Goal: Task Accomplishment & Management: Manage account settings

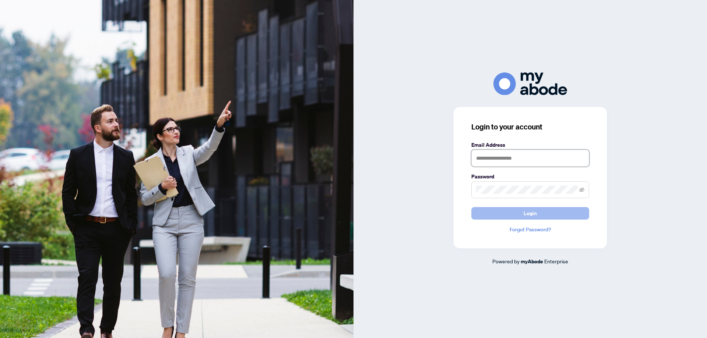
type input "**********"
click at [524, 216] on span "Login" at bounding box center [530, 214] width 13 height 12
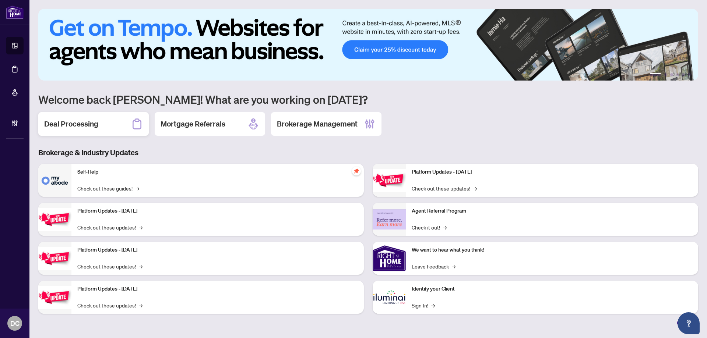
click at [71, 123] on h2 "Deal Processing" at bounding box center [71, 124] width 54 height 10
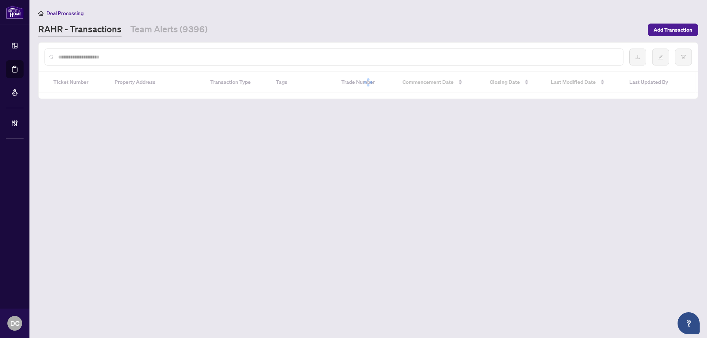
click at [161, 52] on div at bounding box center [334, 57] width 579 height 17
click at [161, 56] on input "text" at bounding box center [337, 57] width 559 height 8
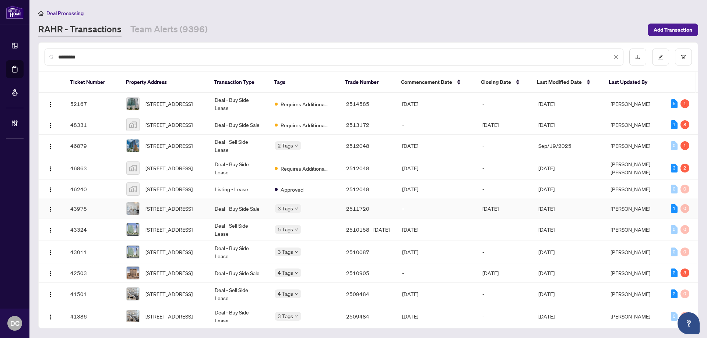
type input "*********"
click at [426, 216] on td "-" at bounding box center [436, 209] width 80 height 20
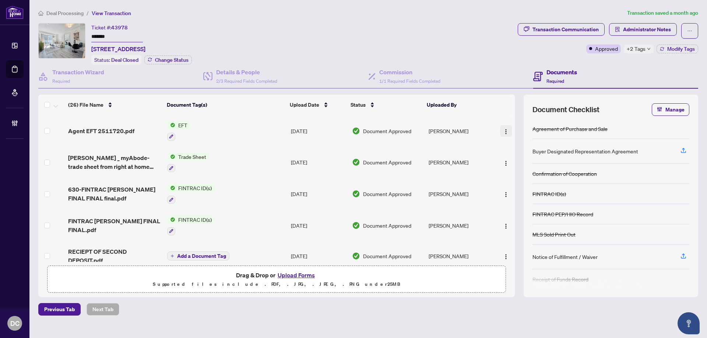
click at [505, 132] on img "button" at bounding box center [506, 132] width 6 height 6
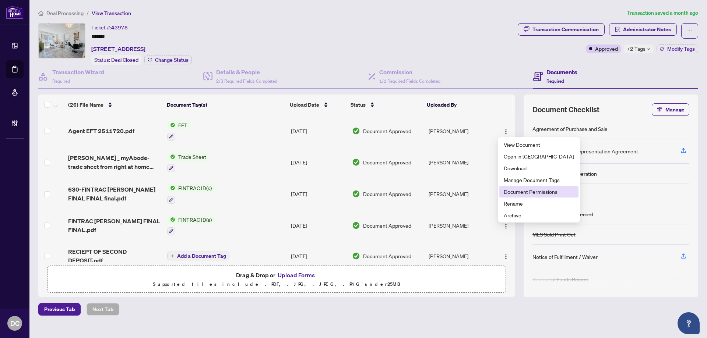
click at [514, 188] on li "Document Permissions" at bounding box center [538, 192] width 79 height 12
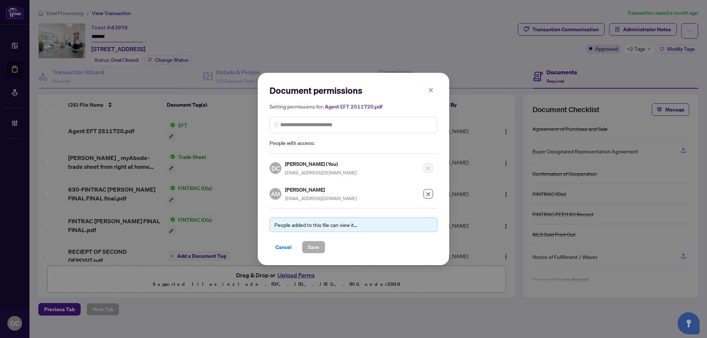
drag, startPoint x: 431, startPoint y: 91, endPoint x: 445, endPoint y: 85, distance: 15.5
click at [431, 91] on icon "close" at bounding box center [430, 90] width 5 height 5
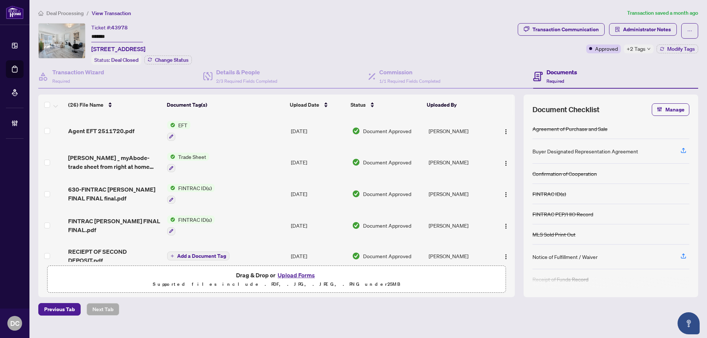
click at [642, 49] on span "+2 Tags" at bounding box center [636, 49] width 19 height 8
click at [596, 67] on div "Documents Required" at bounding box center [615, 77] width 165 height 24
click at [594, 30] on div "Transaction Communication" at bounding box center [565, 30] width 66 height 12
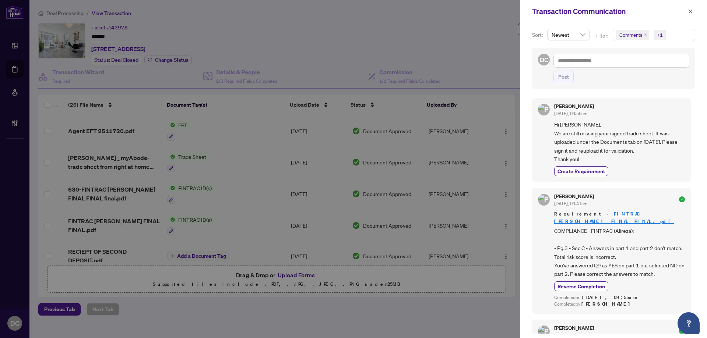
click at [671, 34] on span "Comments +1" at bounding box center [654, 35] width 82 height 12
click at [645, 85] on span "Activity History" at bounding box center [644, 86] width 35 height 7
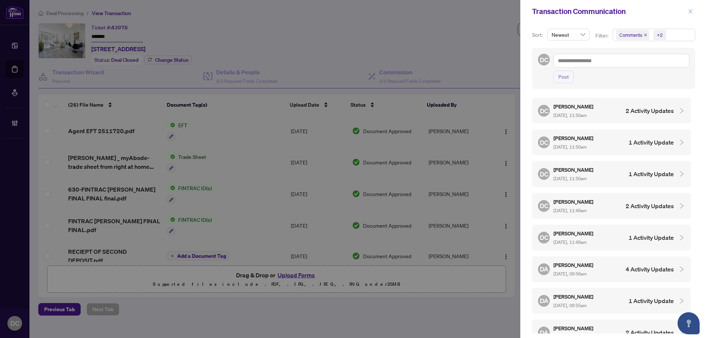
click at [689, 11] on icon "close" at bounding box center [690, 11] width 5 height 5
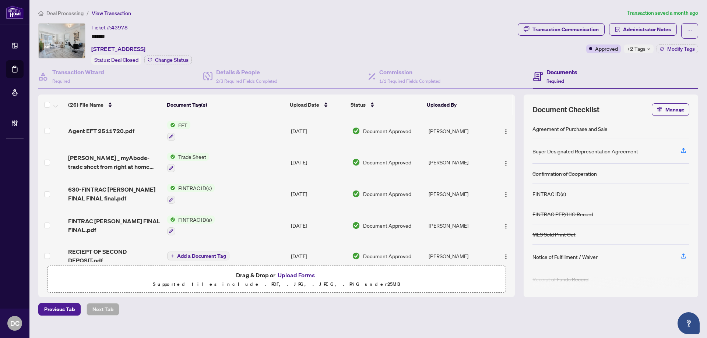
click at [70, 14] on span "Deal Processing" at bounding box center [64, 13] width 37 height 7
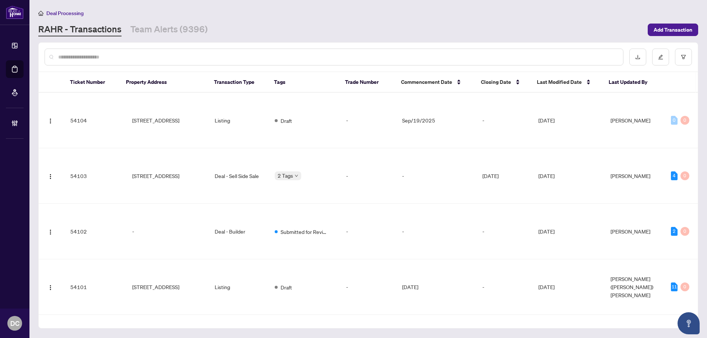
click at [153, 56] on input "text" at bounding box center [337, 57] width 559 height 8
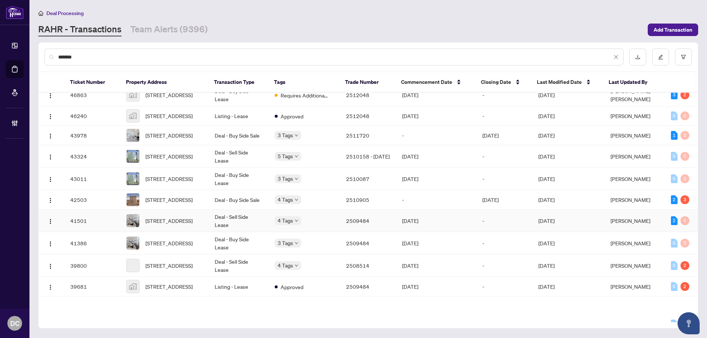
scroll to position [74, 0]
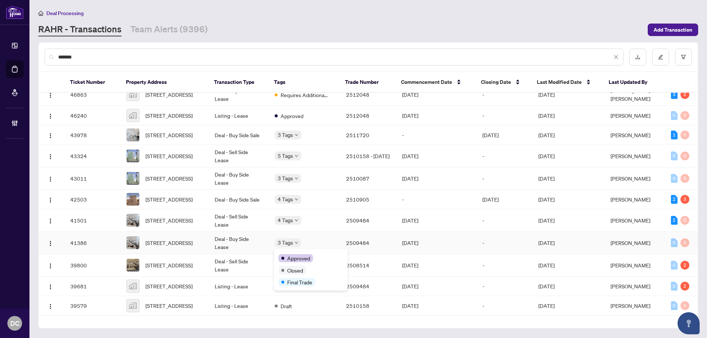
click at [294, 253] on div "Approved Closed Final Trade" at bounding box center [311, 270] width 74 height 42
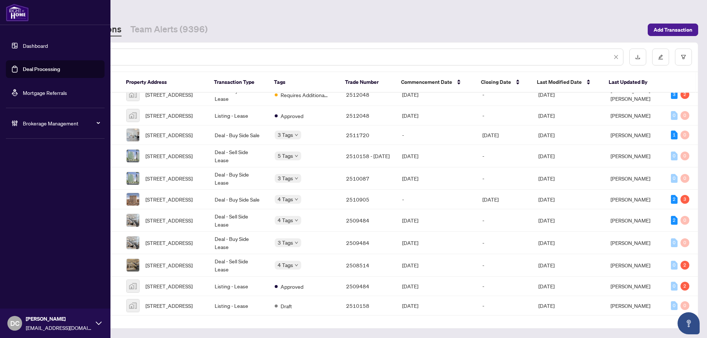
drag, startPoint x: 83, startPoint y: 57, endPoint x: 28, endPoint y: 56, distance: 54.9
click at [28, 56] on div "Dashboard Deal Processing Mortgage Referrals Brokerage Management DC Dawn Chan …" at bounding box center [353, 169] width 707 height 338
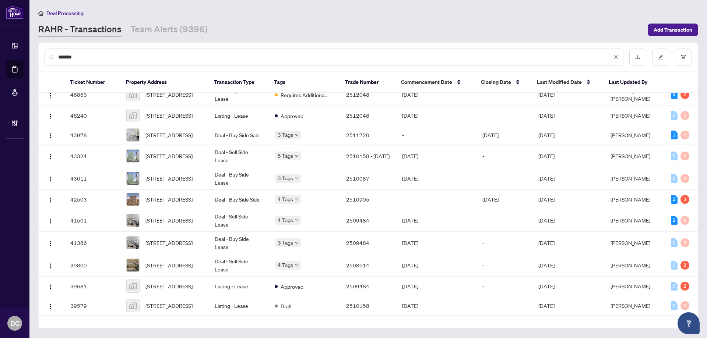
paste input "**********"
type input "**********"
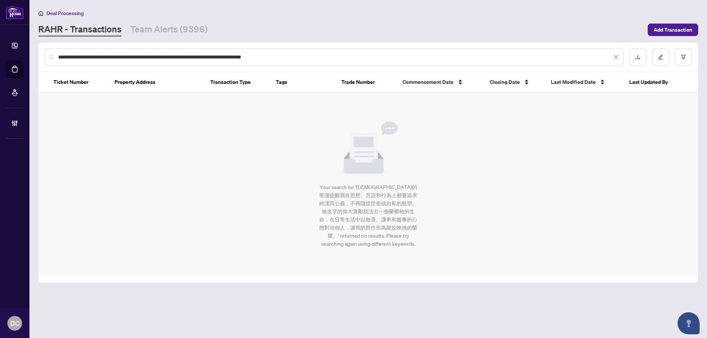
scroll to position [0, 0]
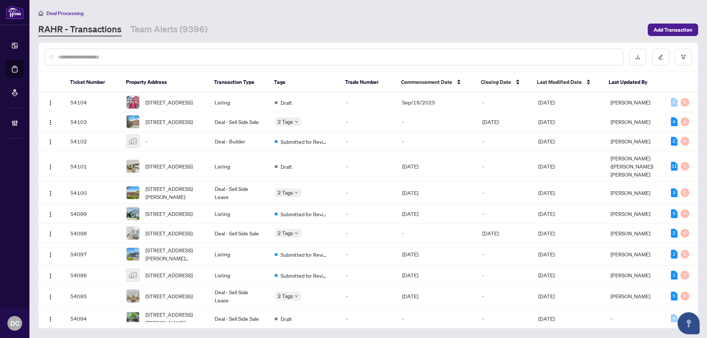
click at [85, 56] on input "text" at bounding box center [337, 57] width 559 height 8
paste input "**********"
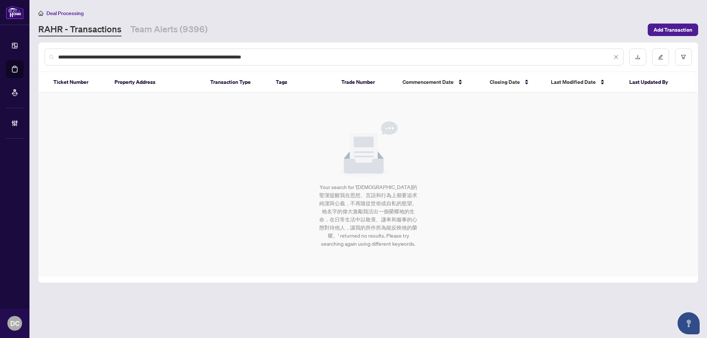
paste input "text"
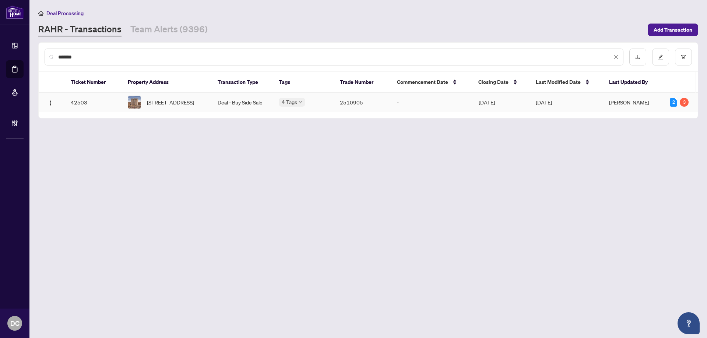
type input "*******"
click at [176, 100] on span "1708-415 Greenview Ave, Ottawa, Ontario K2B 8G5, Canada" at bounding box center [170, 102] width 47 height 8
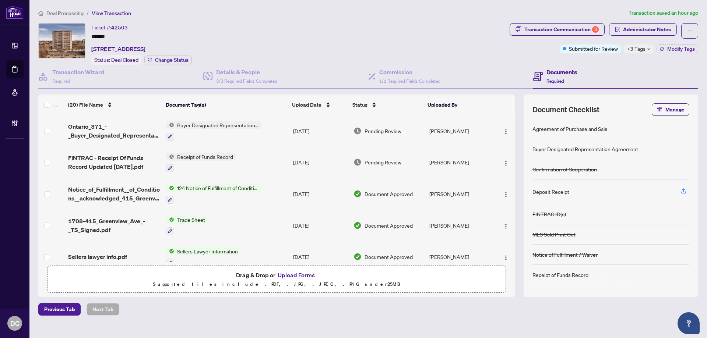
click at [640, 46] on span "+3 Tags" at bounding box center [636, 49] width 19 height 8
click at [612, 60] on div "Transaction Communication 3 Administrator Notes Submitted for Review +3 Tags Mo…" at bounding box center [603, 44] width 191 height 42
click at [587, 29] on div "Transaction Communication 3" at bounding box center [561, 30] width 74 height 12
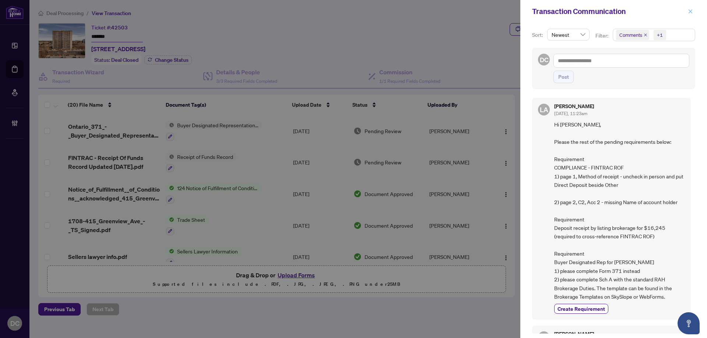
click at [687, 8] on button "button" at bounding box center [690, 11] width 10 height 9
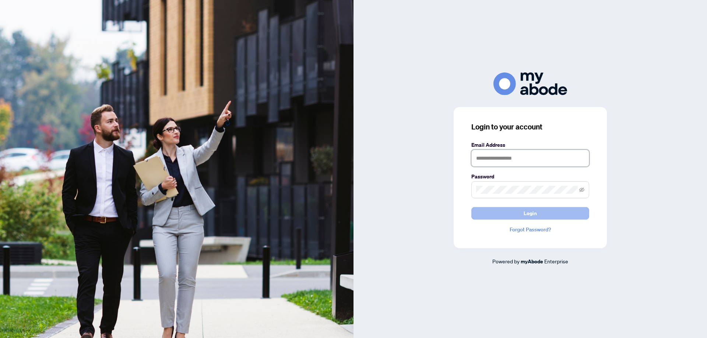
type input "**********"
click at [532, 215] on span "Login" at bounding box center [530, 214] width 13 height 12
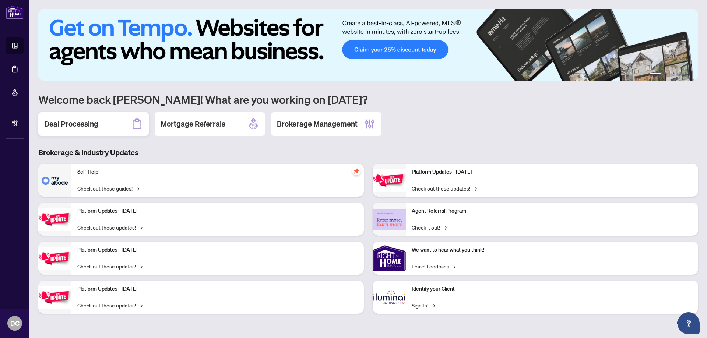
click at [119, 126] on div "Deal Processing" at bounding box center [93, 124] width 110 height 24
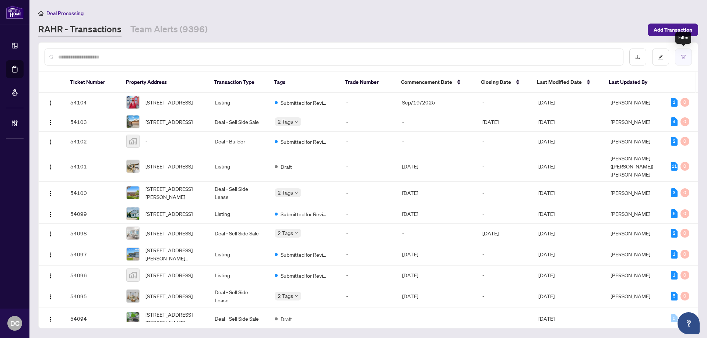
click at [685, 56] on icon "filter" at bounding box center [683, 56] width 5 height 5
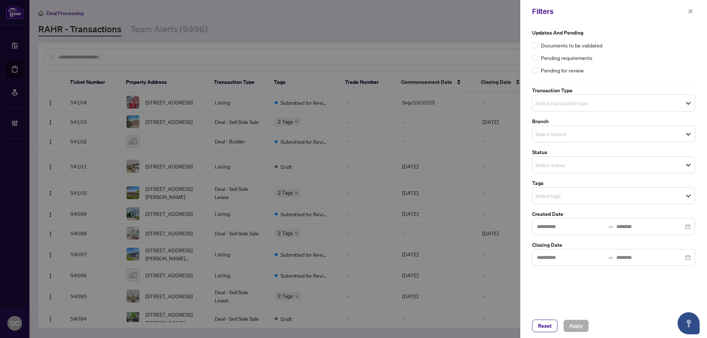
click at [579, 194] on input "search" at bounding box center [561, 195] width 52 height 9
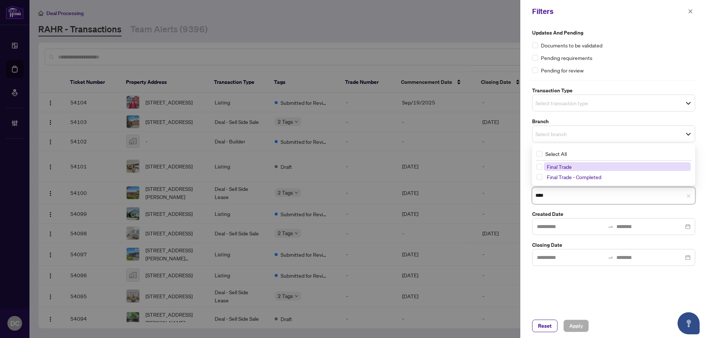
drag, startPoint x: 578, startPoint y: 196, endPoint x: 527, endPoint y: 196, distance: 50.4
click at [527, 196] on div "Updates and Pending Documents to be validated Pending requirements Pending for …" at bounding box center [613, 168] width 187 height 291
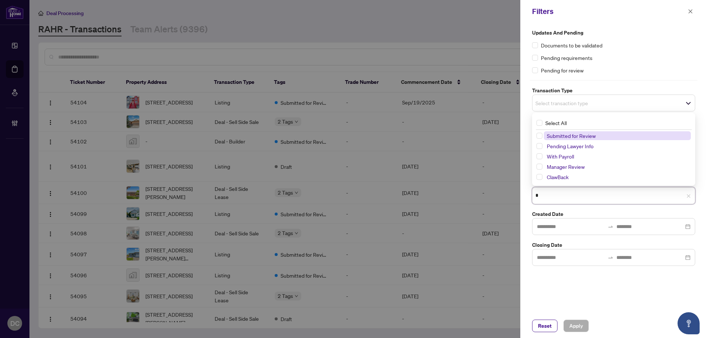
type input "**"
click at [540, 177] on span "Select With Payroll" at bounding box center [539, 177] width 6 height 6
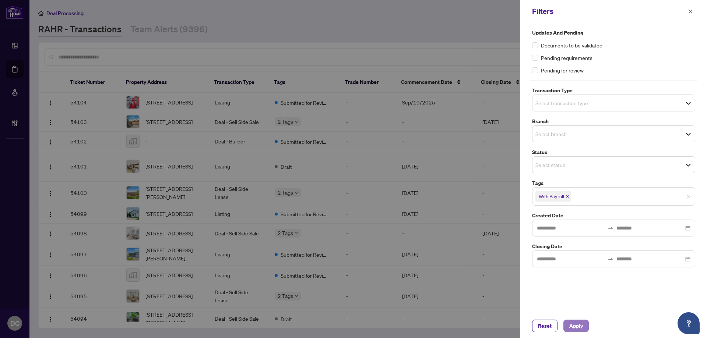
click at [584, 328] on button "Apply" at bounding box center [575, 326] width 25 height 13
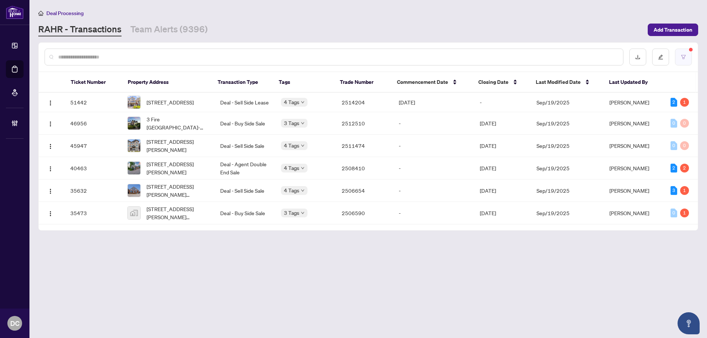
click at [688, 57] on button "button" at bounding box center [683, 57] width 17 height 17
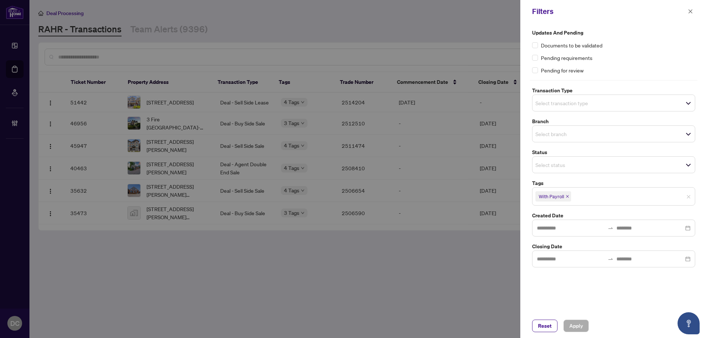
click at [568, 197] on icon "close" at bounding box center [567, 197] width 4 height 4
click at [576, 324] on span "Apply" at bounding box center [576, 326] width 14 height 12
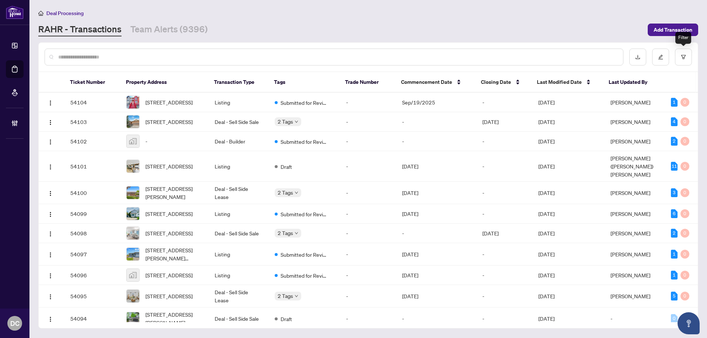
drag, startPoint x: 687, startPoint y: 56, endPoint x: 671, endPoint y: 71, distance: 21.6
click at [671, 71] on div at bounding box center [368, 57] width 659 height 29
